Goal: Task Accomplishment & Management: Complete application form

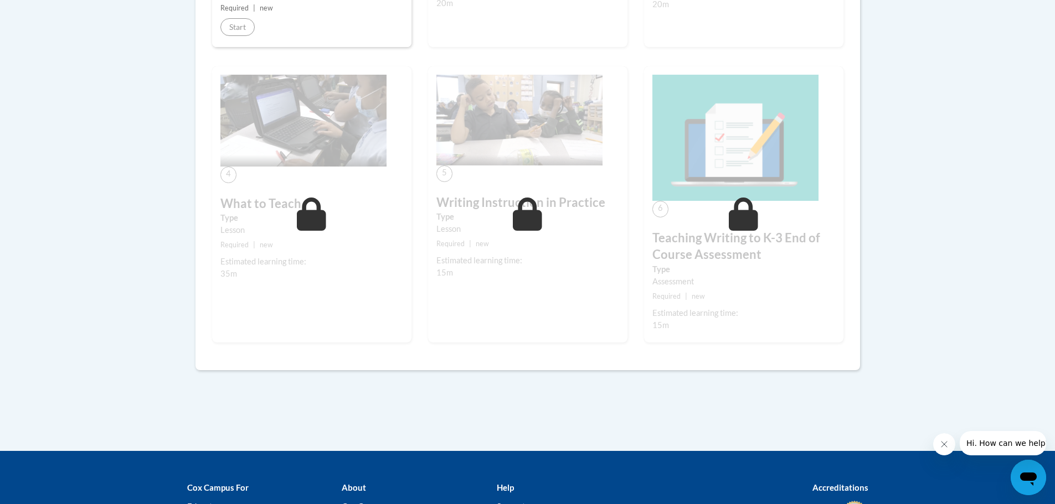
scroll to position [263, 0]
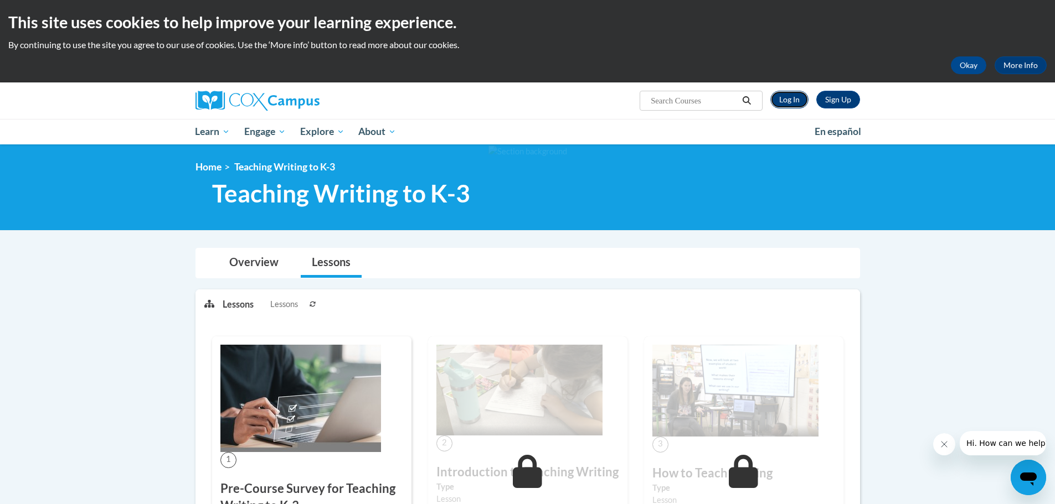
click at [800, 101] on link "Log In" at bounding box center [789, 100] width 38 height 18
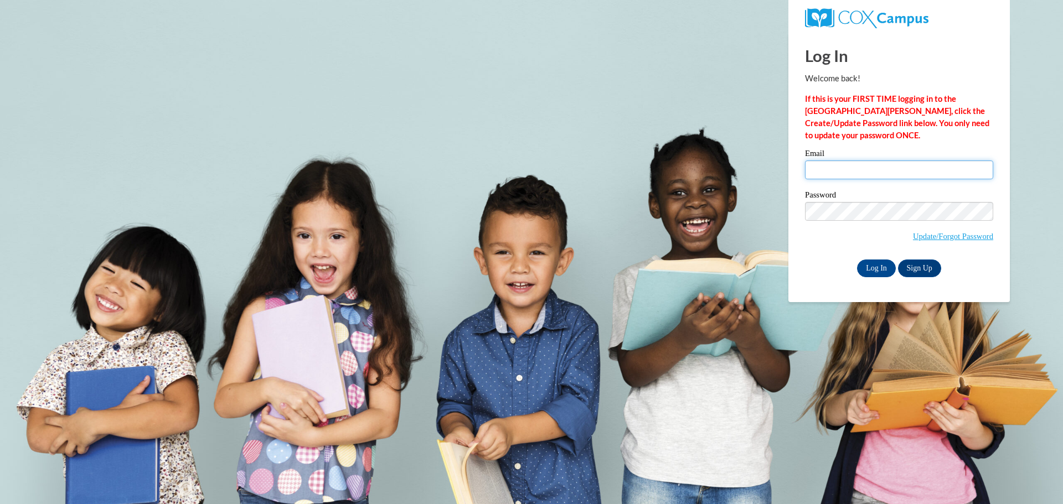
click at [828, 178] on input "Email" at bounding box center [899, 170] width 188 height 19
type input "racheldouglas42720@gmail.com"
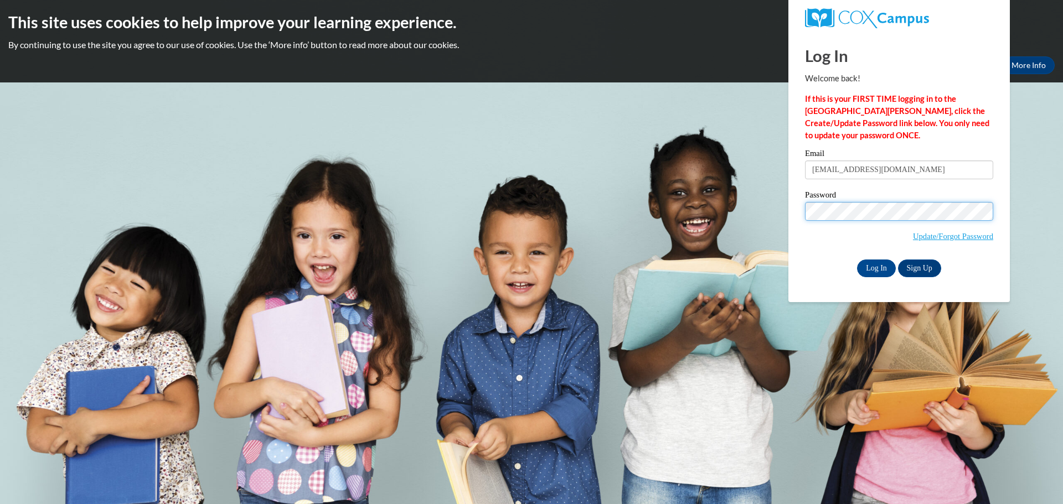
click at [857, 260] on input "Log In" at bounding box center [876, 269] width 39 height 18
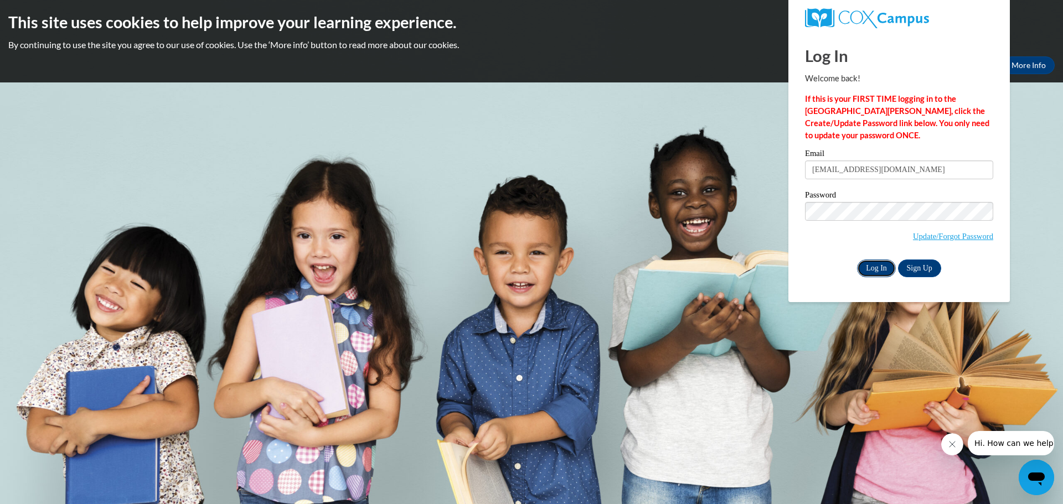
click at [883, 265] on input "Log In" at bounding box center [876, 269] width 39 height 18
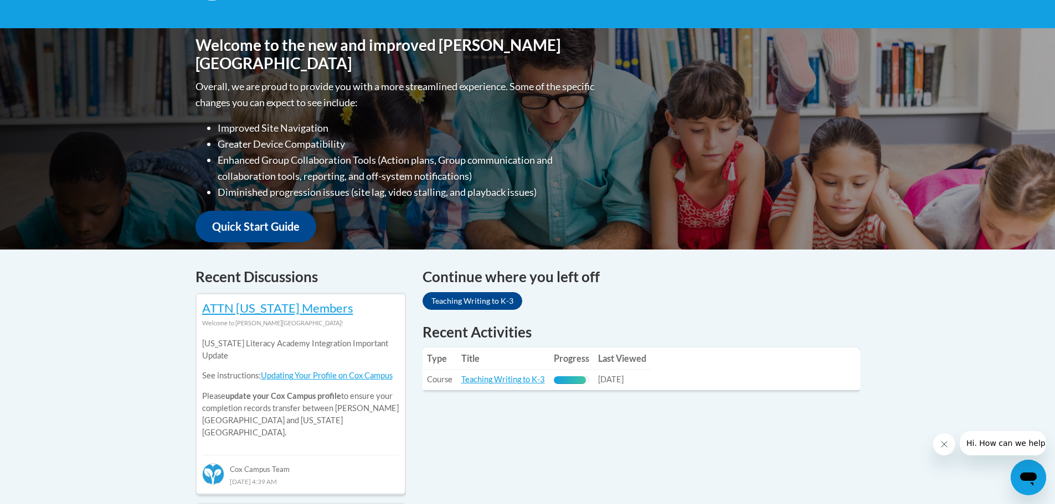
scroll to position [443, 0]
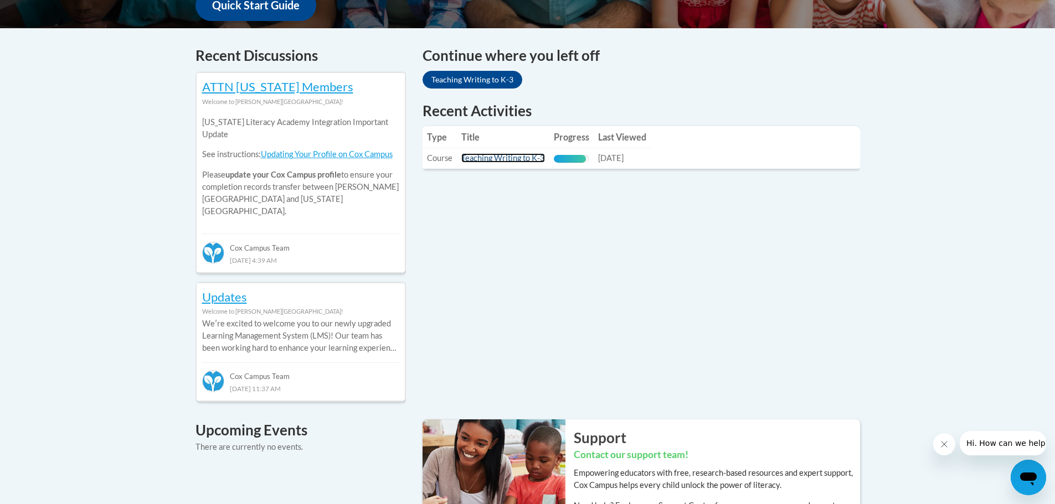
click at [497, 157] on link "Teaching Writing to K-3" at bounding box center [503, 157] width 84 height 9
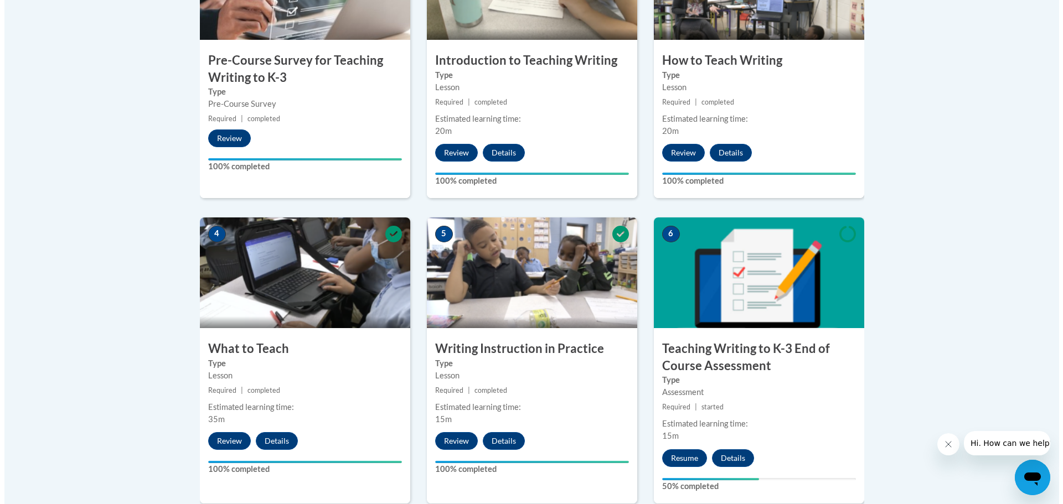
scroll to position [554, 0]
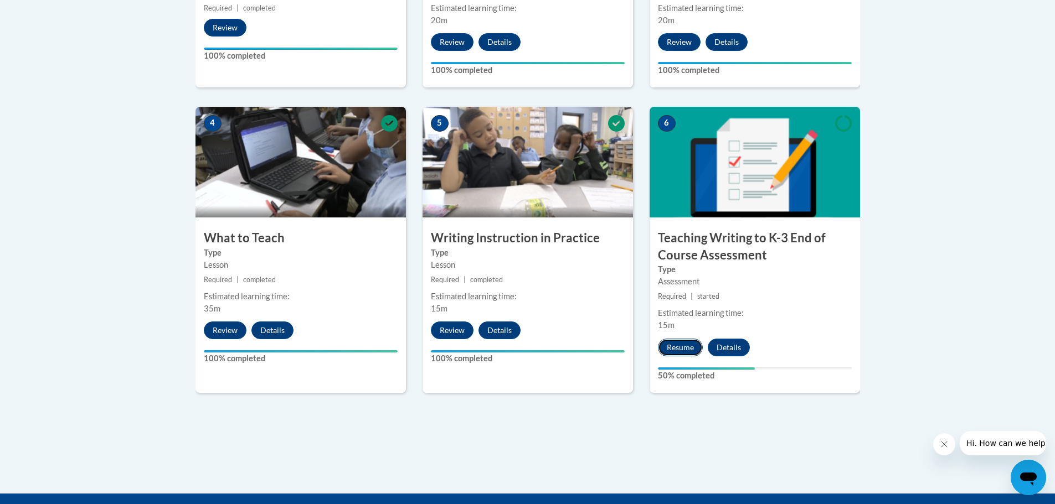
click at [683, 349] on button "Resume" at bounding box center [680, 348] width 45 height 18
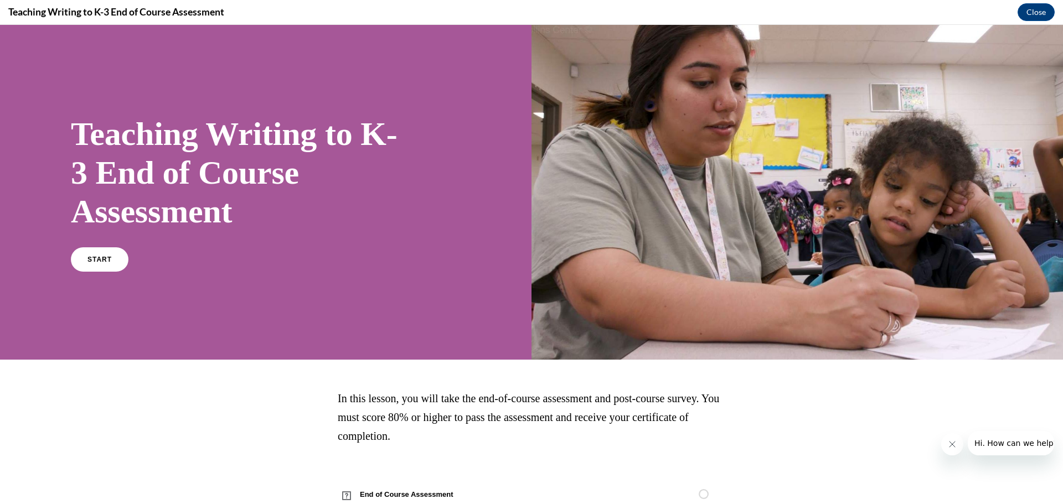
scroll to position [36, 0]
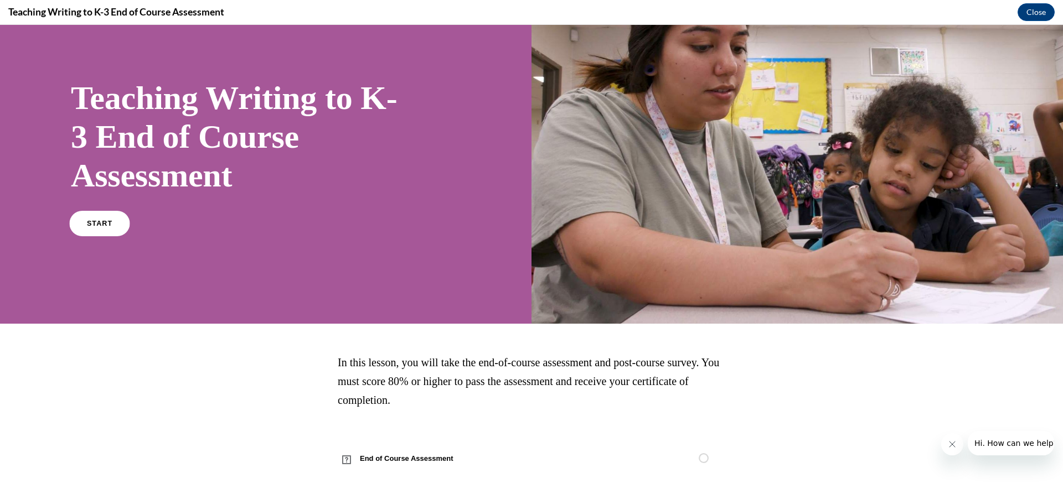
click at [109, 225] on span "START" at bounding box center [99, 224] width 25 height 8
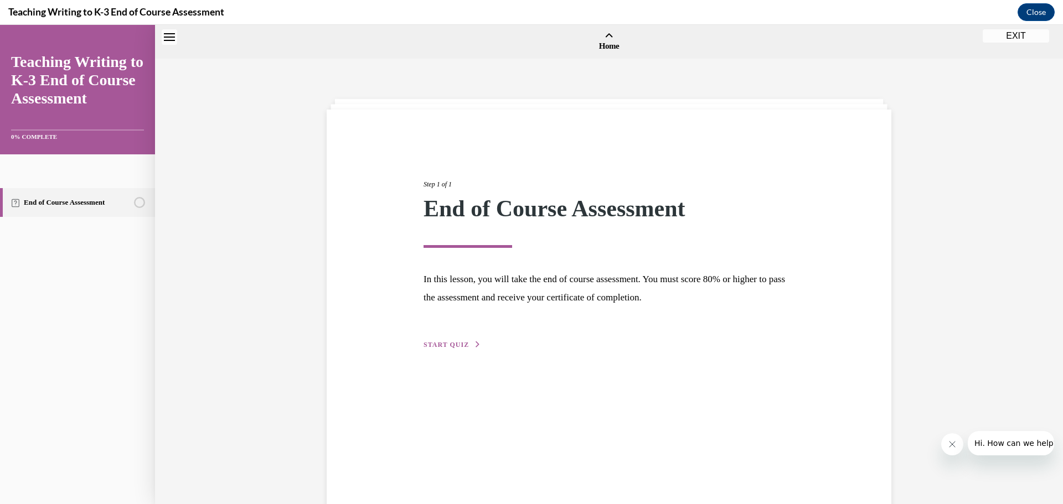
scroll to position [34, 0]
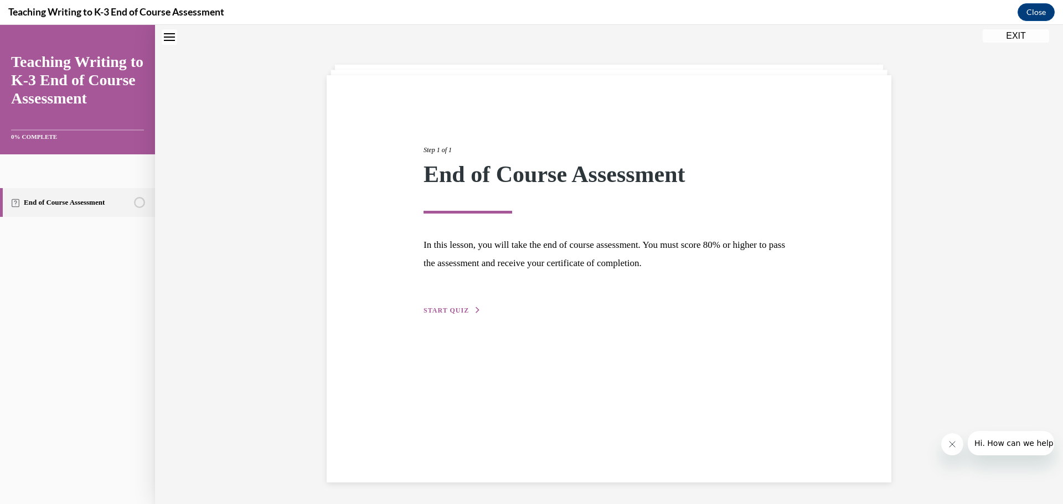
click at [442, 305] on div "Step 1 of 1 End of Course Assessment In this lesson, you will take the end of c…" at bounding box center [609, 218] width 388 height 197
click at [441, 312] on span "START QUIZ" at bounding box center [446, 311] width 45 height 8
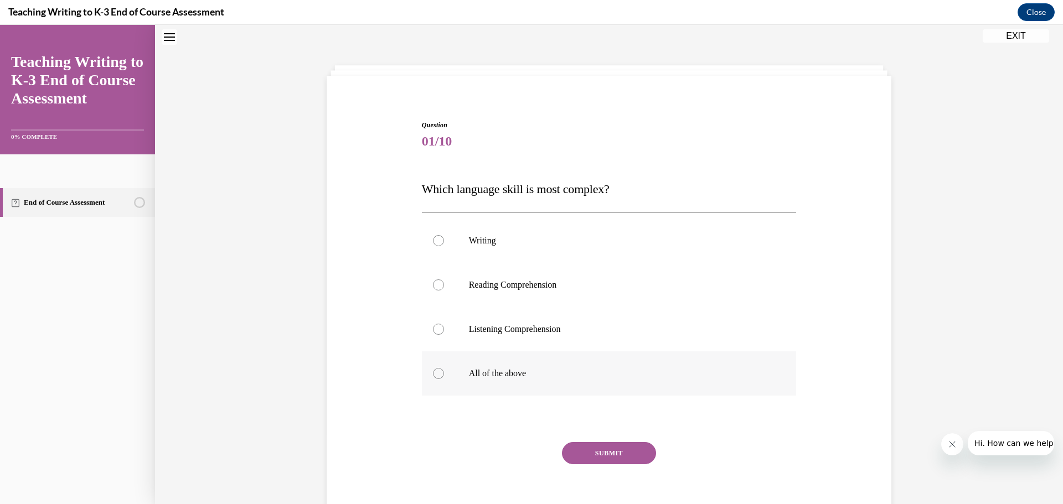
click at [451, 375] on label "All of the above" at bounding box center [609, 374] width 375 height 44
click at [444, 375] on input "All of the above" at bounding box center [438, 373] width 11 height 11
radio input "true"
click at [623, 459] on button "SUBMIT" at bounding box center [609, 453] width 94 height 22
click at [532, 380] on label "All of the above" at bounding box center [609, 374] width 375 height 44
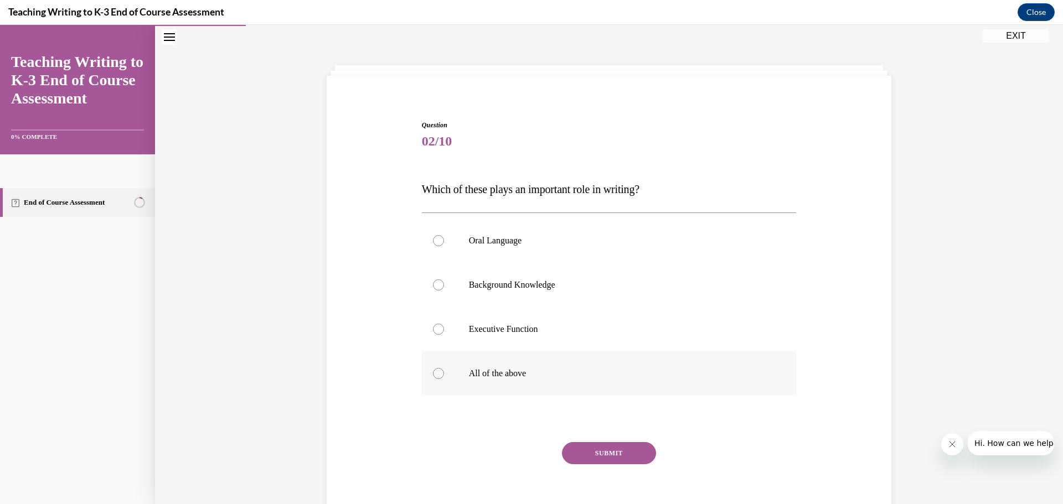
click at [444, 379] on input "All of the above" at bounding box center [438, 373] width 11 height 11
radio input "true"
click at [584, 452] on button "SUBMIT" at bounding box center [609, 453] width 94 height 22
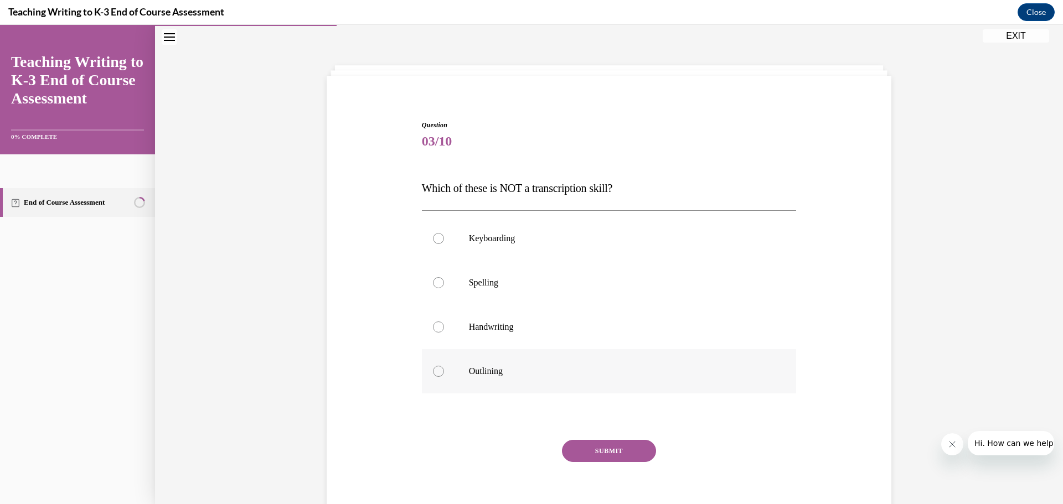
click at [501, 372] on p "Outlining" at bounding box center [619, 371] width 300 height 11
click at [444, 372] on input "Outlining" at bounding box center [438, 371] width 11 height 11
radio input "true"
click at [633, 446] on button "SUBMIT" at bounding box center [609, 451] width 94 height 22
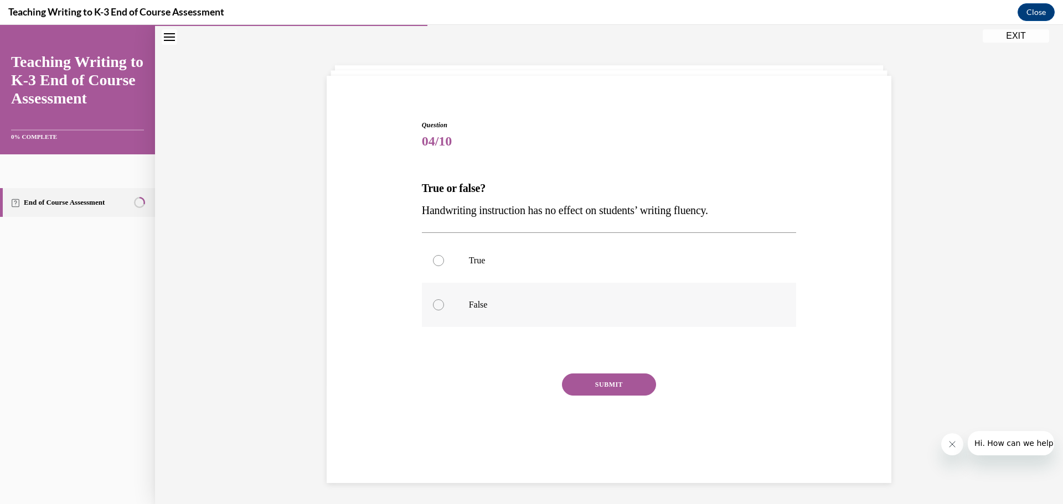
click at [475, 304] on p "False" at bounding box center [619, 305] width 300 height 11
click at [444, 304] on input "False" at bounding box center [438, 305] width 11 height 11
radio input "true"
click at [610, 385] on button "SUBMIT" at bounding box center [609, 385] width 94 height 22
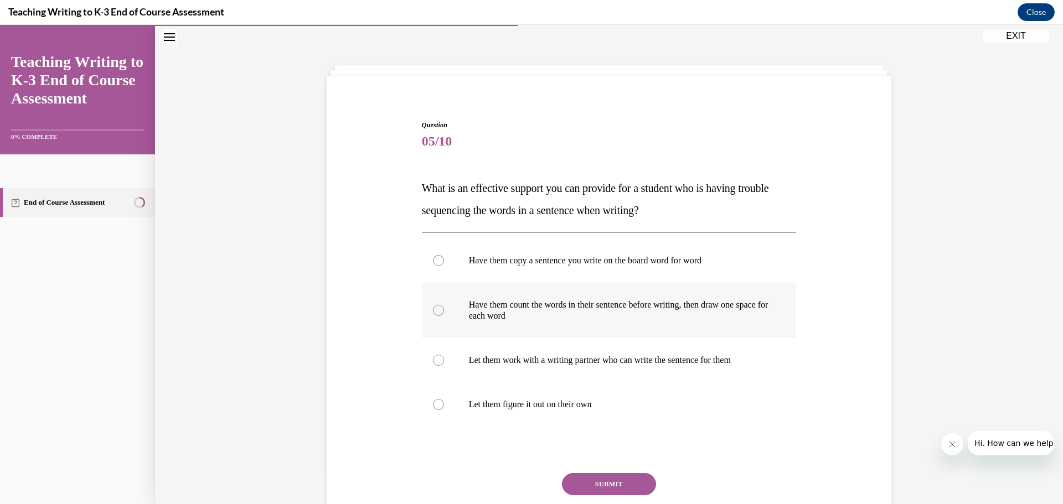
drag, startPoint x: 525, startPoint y: 314, endPoint x: 530, endPoint y: 324, distance: 11.6
click at [525, 314] on p "Have them count the words in their sentence before writing, then draw one space…" at bounding box center [619, 311] width 300 height 22
click at [444, 314] on input "Have them count the words in their sentence before writing, then draw one space…" at bounding box center [438, 310] width 11 height 11
radio input "true"
click at [613, 486] on button "SUBMIT" at bounding box center [609, 484] width 94 height 22
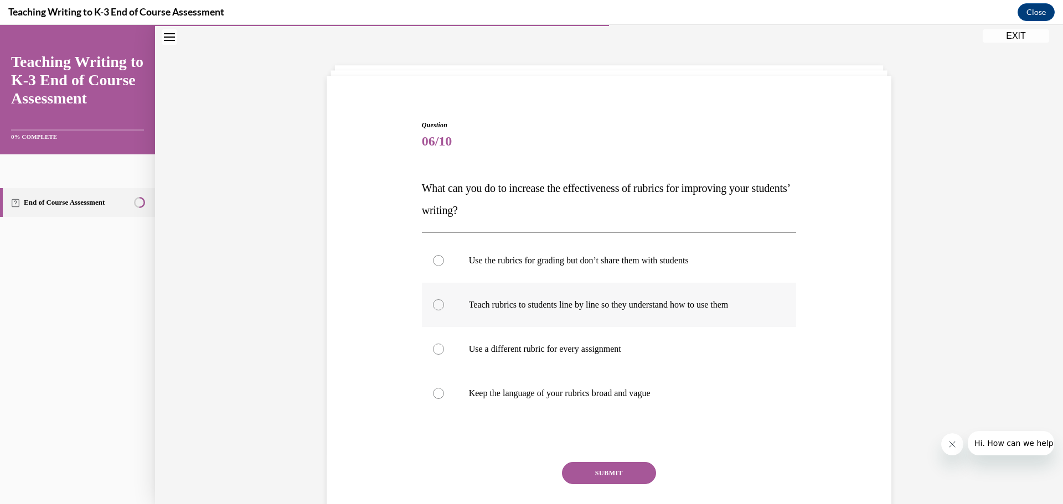
click at [576, 310] on p "Teach rubrics to students line by line so they understand how to use them" at bounding box center [619, 305] width 300 height 11
click at [444, 310] on input "Teach rubrics to students line by line so they understand how to use them" at bounding box center [438, 305] width 11 height 11
radio input "true"
click at [614, 473] on button "SUBMIT" at bounding box center [609, 473] width 94 height 22
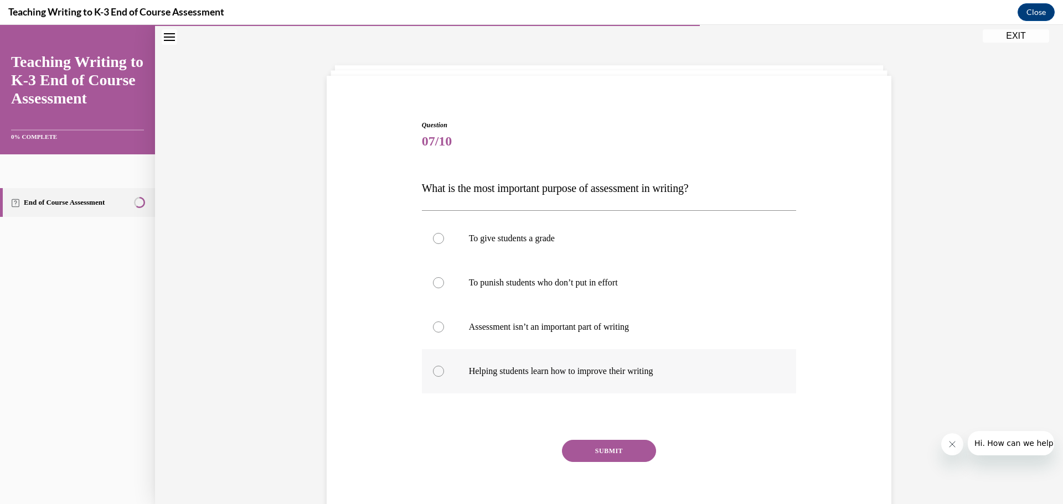
click at [625, 384] on label "Helping students learn how to improve their writing" at bounding box center [609, 371] width 375 height 44
click at [444, 377] on input "Helping students learn how to improve their writing" at bounding box center [438, 371] width 11 height 11
radio input "true"
click at [597, 451] on button "SUBMIT" at bounding box center [609, 451] width 94 height 22
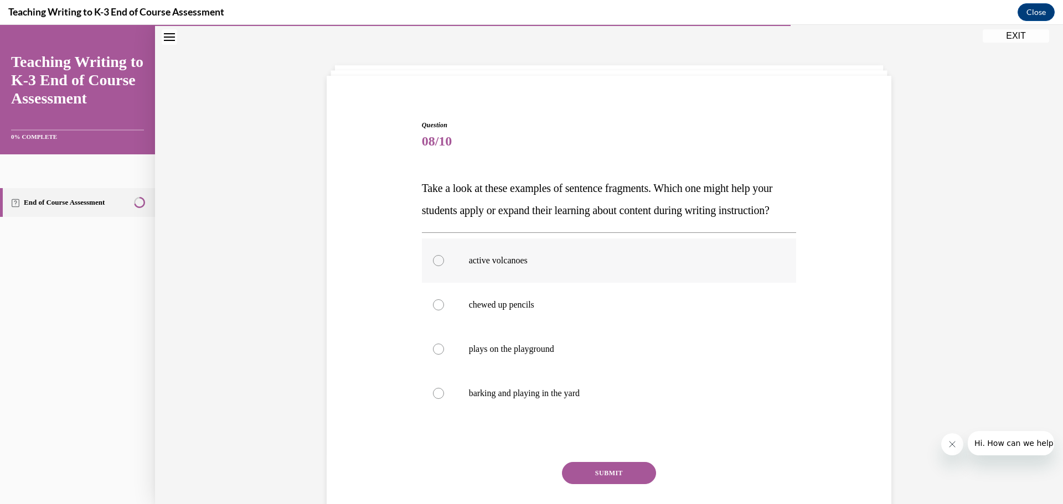
click at [535, 283] on label "active volcanoes" at bounding box center [609, 261] width 375 height 44
click at [444, 266] on input "active volcanoes" at bounding box center [438, 260] width 11 height 11
radio input "true"
click at [589, 484] on button "SUBMIT" at bounding box center [609, 473] width 94 height 22
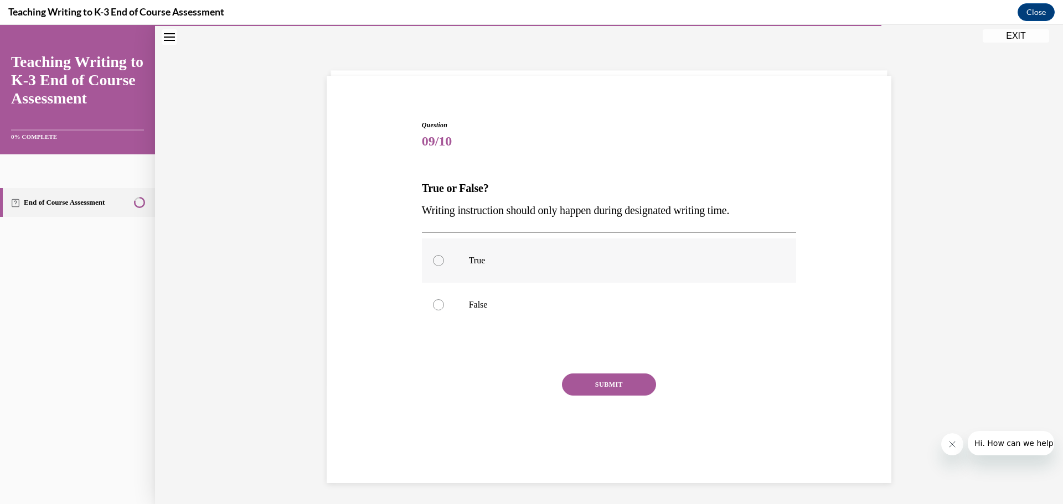
click at [513, 261] on p "True" at bounding box center [619, 260] width 300 height 11
click at [444, 261] on input "True" at bounding box center [438, 260] width 11 height 11
radio input "true"
drag, startPoint x: 481, startPoint y: 312, endPoint x: 491, endPoint y: 320, distance: 12.2
click at [482, 312] on label "False" at bounding box center [609, 305] width 375 height 44
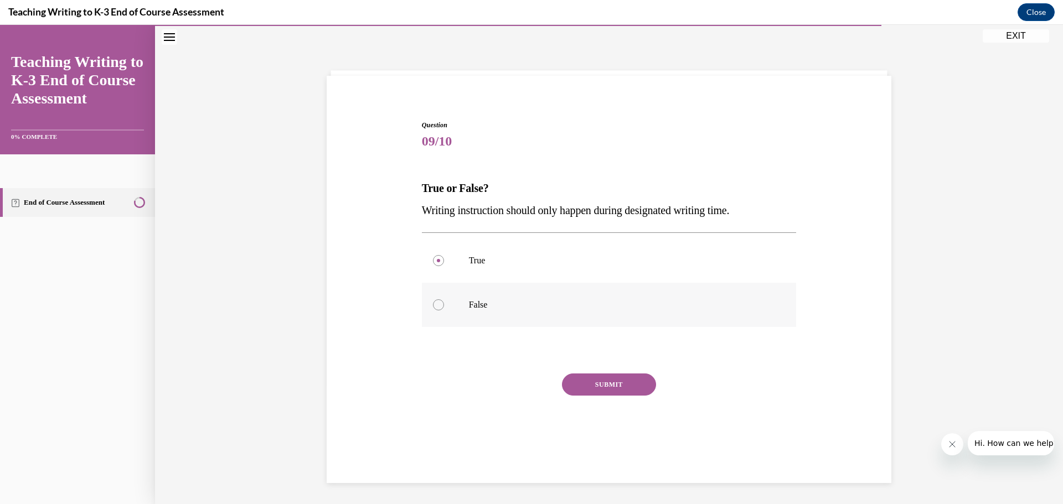
click at [459, 308] on label "False" at bounding box center [609, 305] width 375 height 44
click at [444, 308] on input "False" at bounding box center [438, 305] width 11 height 11
radio input "true"
click at [587, 388] on button "SUBMIT" at bounding box center [609, 385] width 94 height 22
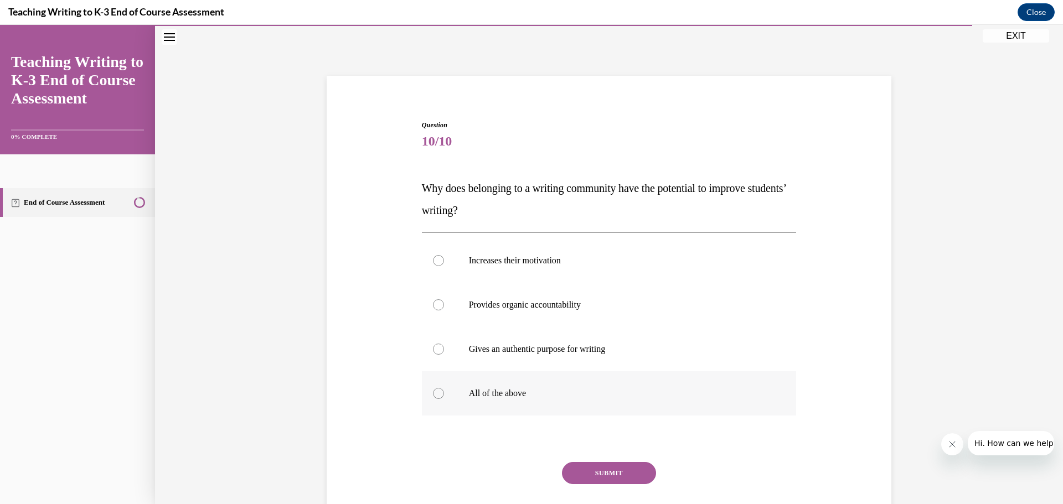
click at [587, 388] on p "All of the above" at bounding box center [619, 393] width 300 height 11
click at [444, 388] on input "All of the above" at bounding box center [438, 393] width 11 height 11
radio input "true"
click at [589, 464] on button "SUBMIT" at bounding box center [609, 473] width 94 height 22
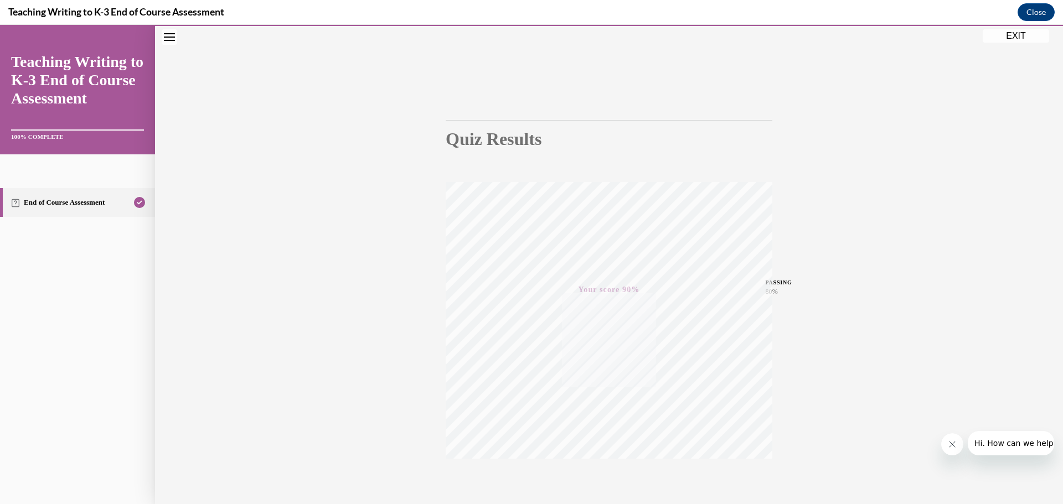
scroll to position [88, 0]
click at [1017, 38] on button "EXIT" at bounding box center [1016, 35] width 66 height 13
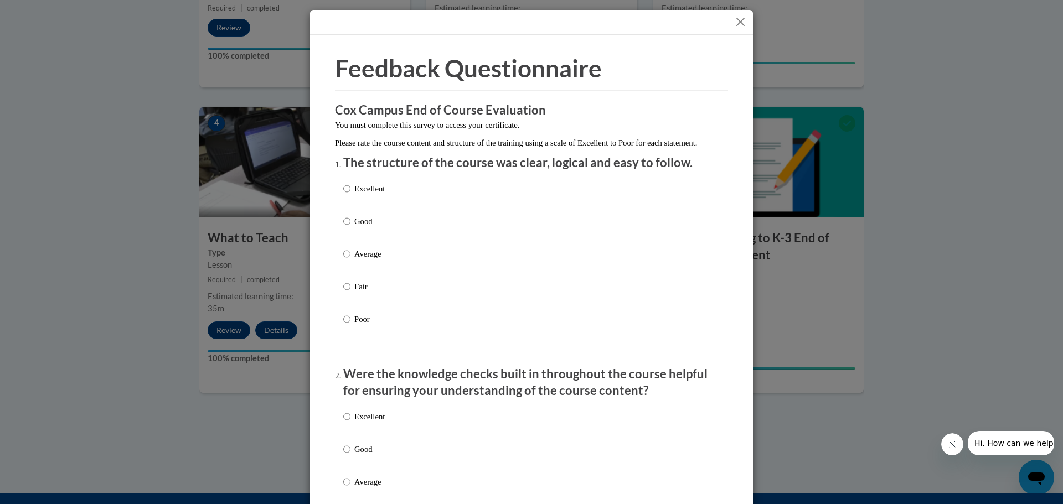
click at [349, 193] on div "Excellent Good Average Fair Poor" at bounding box center [364, 263] width 42 height 172
click at [356, 195] on p "Excellent" at bounding box center [369, 189] width 30 height 12
click at [350, 195] on input "Excellent" at bounding box center [346, 189] width 7 height 12
radio input "true"
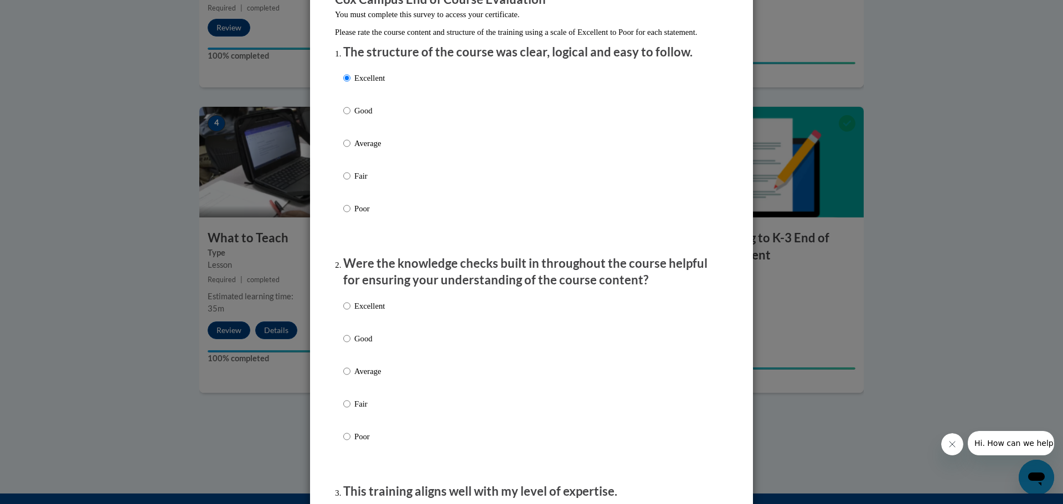
drag, startPoint x: 366, startPoint y: 321, endPoint x: 379, endPoint y: 320, distance: 12.7
click at [366, 312] on p "Excellent" at bounding box center [369, 306] width 30 height 12
click at [350, 312] on input "Excellent" at bounding box center [346, 306] width 7 height 12
radio input "true"
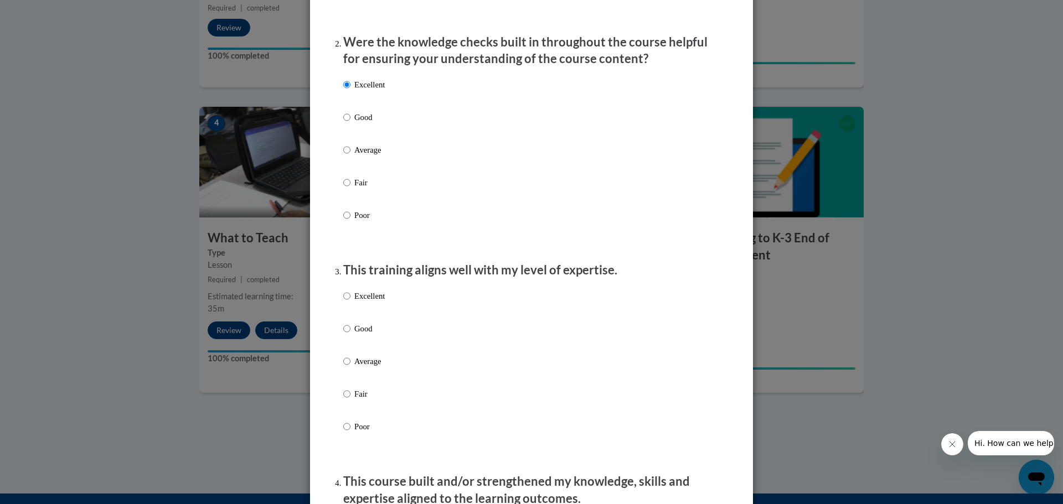
click at [364, 302] on p "Excellent" at bounding box center [369, 296] width 30 height 12
click at [350, 302] on input "Excellent" at bounding box center [346, 296] width 7 height 12
radio input "true"
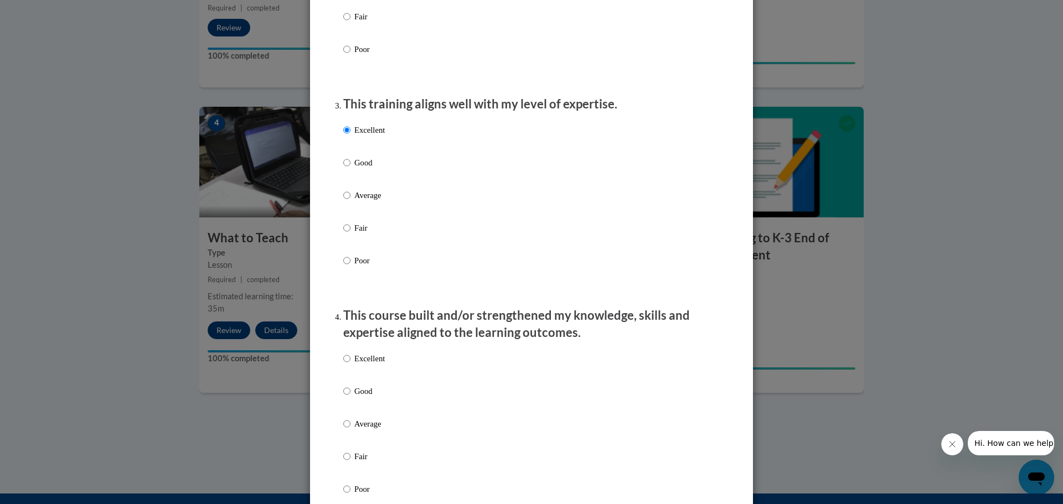
click at [368, 362] on div "Excellent Good Average Fair Poor" at bounding box center [364, 433] width 42 height 172
click at [369, 365] on p "Excellent" at bounding box center [369, 359] width 30 height 12
click at [350, 365] on input "Excellent" at bounding box center [346, 359] width 7 height 12
radio input "true"
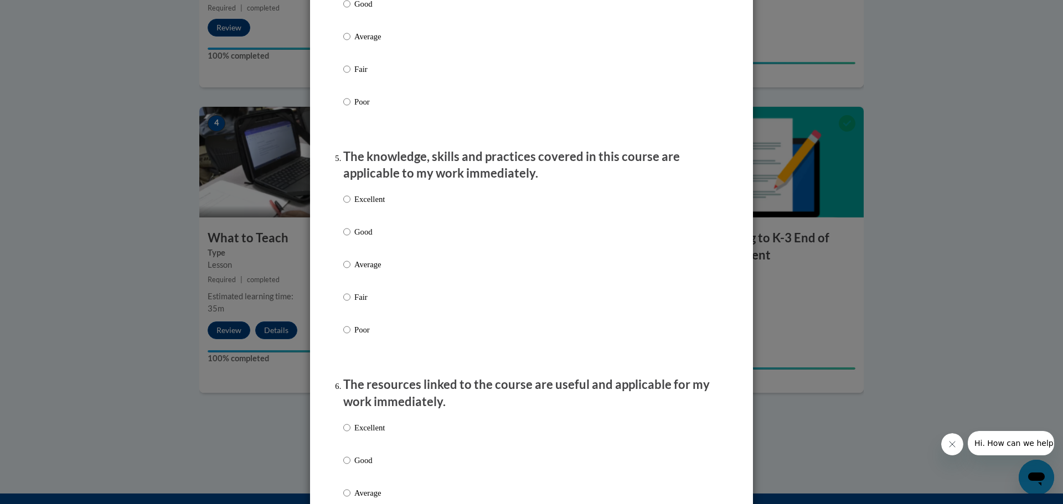
scroll to position [941, 0]
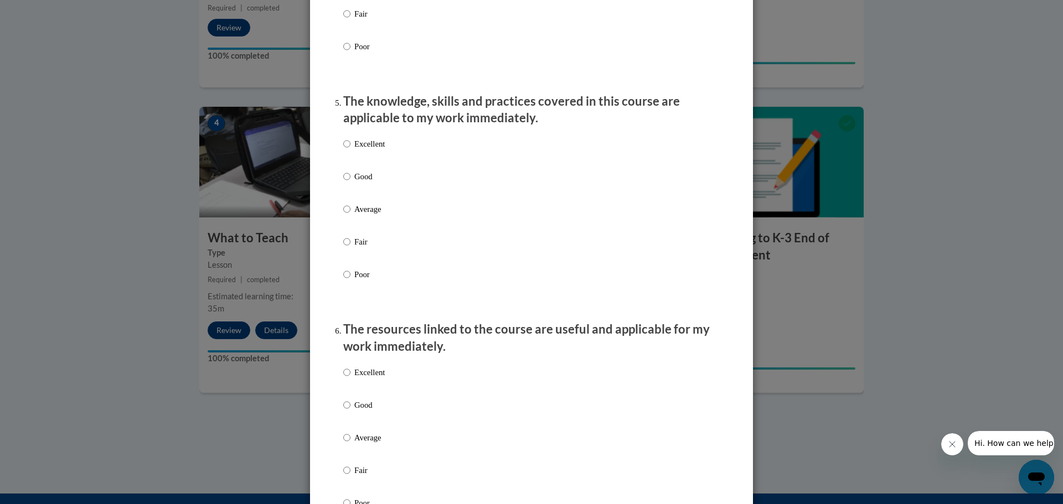
click at [374, 150] on p "Excellent" at bounding box center [369, 144] width 30 height 12
click at [350, 150] on input "Excellent" at bounding box center [346, 144] width 7 height 12
radio input "true"
click at [364, 379] on p "Excellent" at bounding box center [369, 373] width 30 height 12
click at [350, 379] on input "Excellent" at bounding box center [346, 373] width 7 height 12
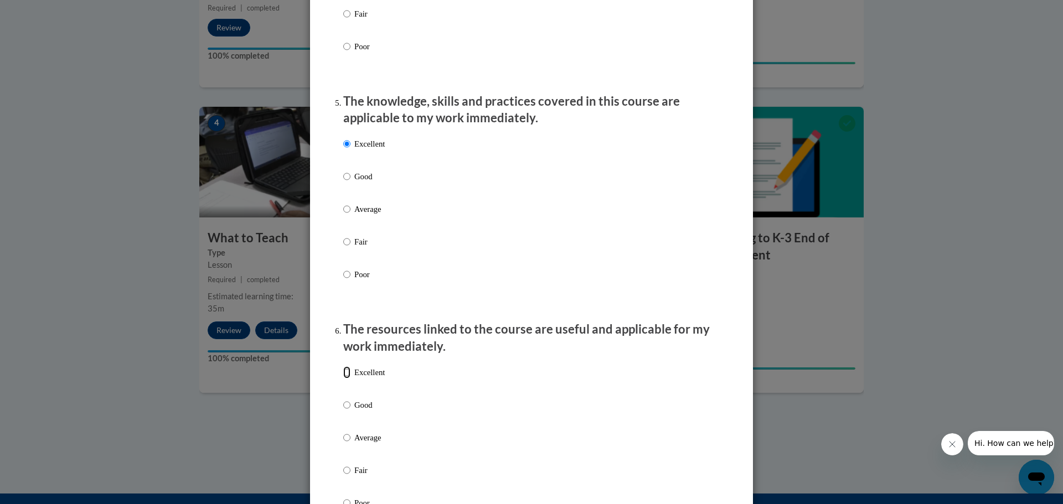
radio input "true"
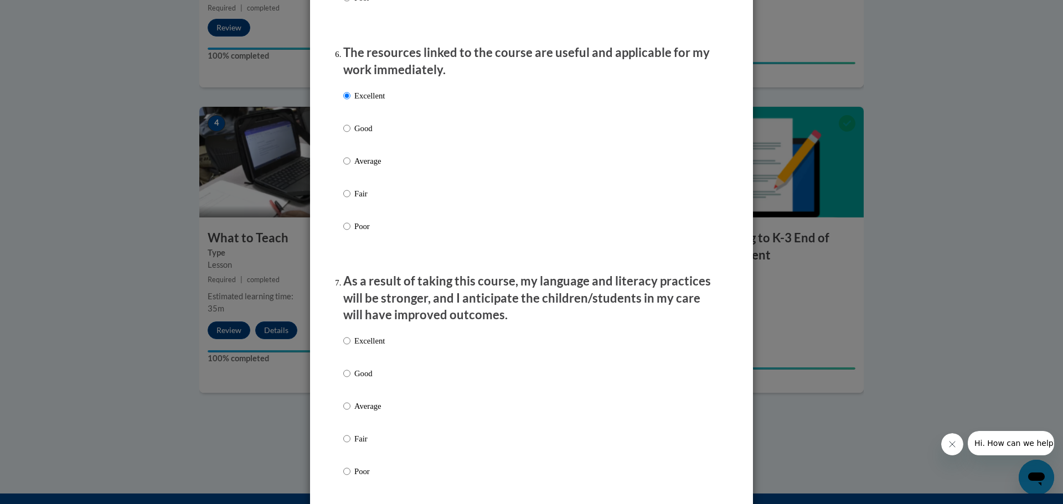
click at [368, 347] on p "Excellent" at bounding box center [369, 341] width 30 height 12
click at [350, 347] on input "Excellent" at bounding box center [346, 341] width 7 height 12
radio input "true"
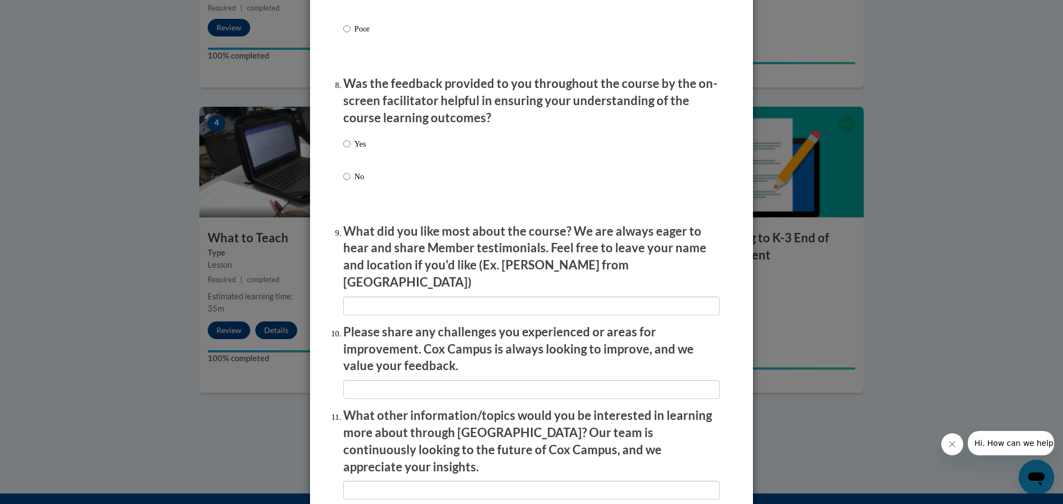
scroll to position [1796, 0]
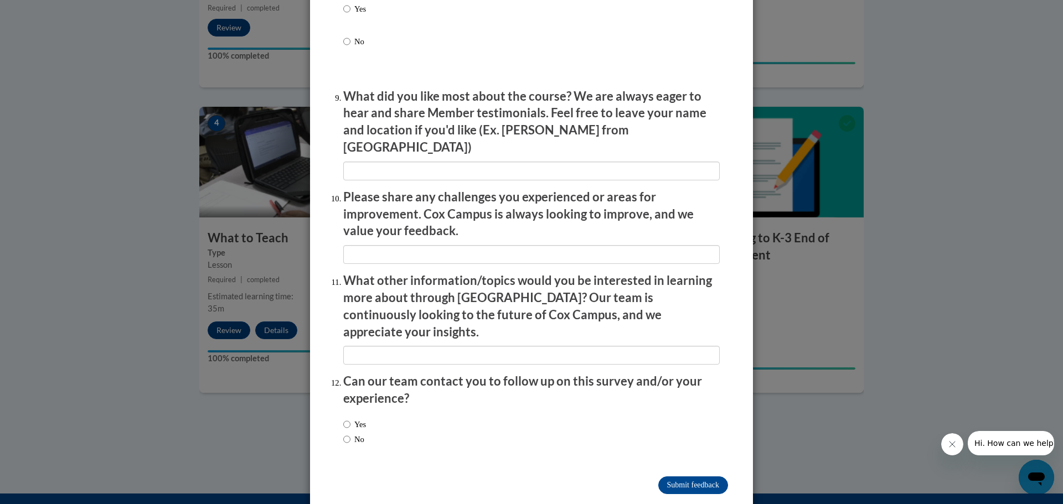
click at [671, 477] on input "Submit feedback" at bounding box center [693, 486] width 70 height 18
